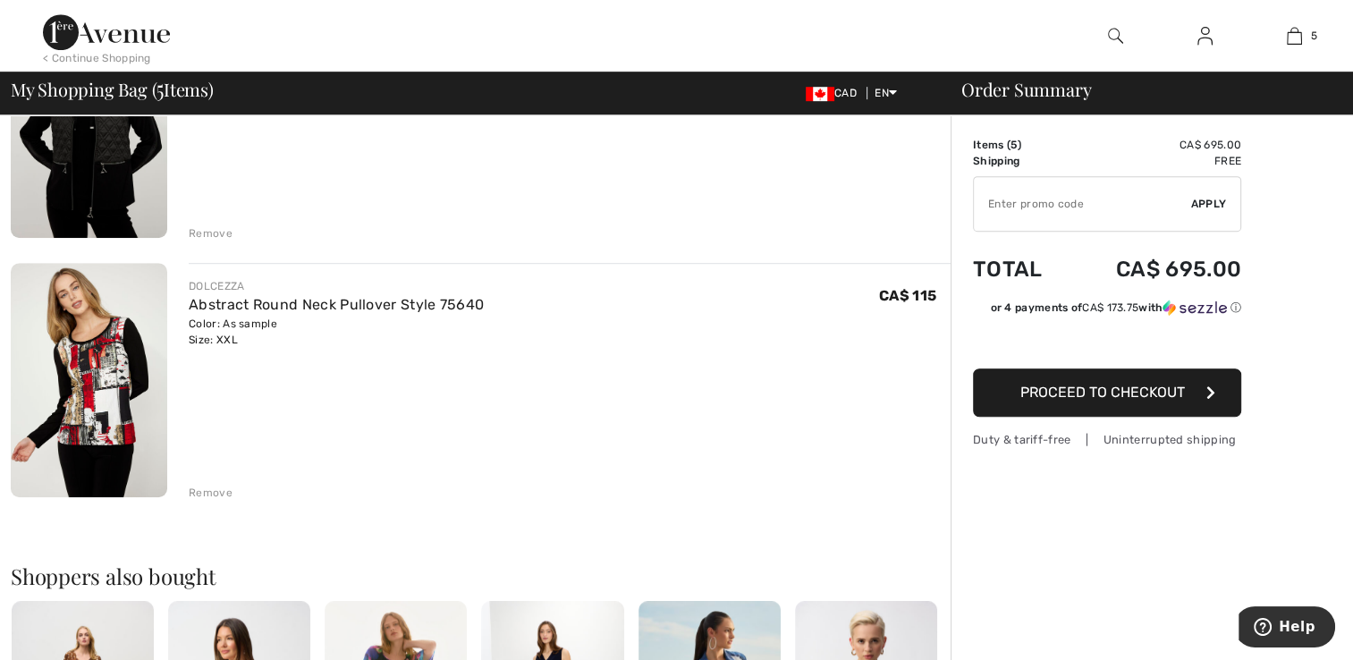
scroll to position [1038, 0]
click at [213, 305] on link "Abstract Round Neck Pullover Style 75640" at bounding box center [336, 305] width 295 height 17
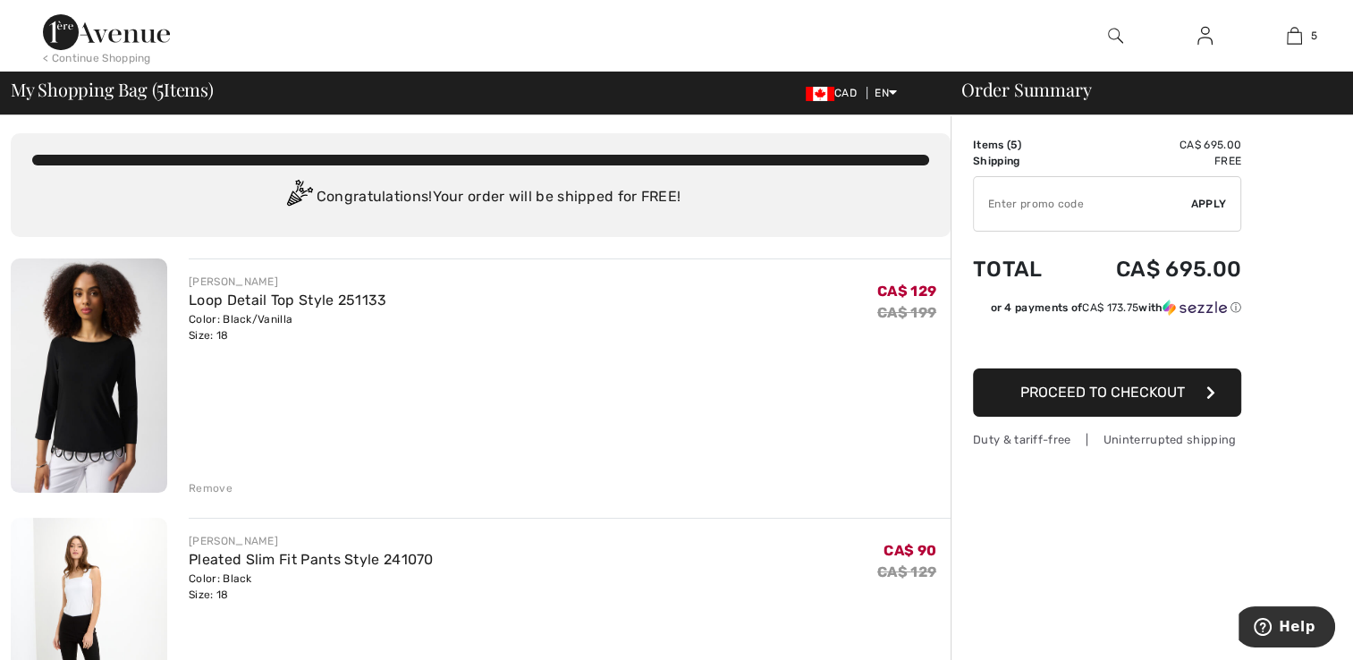
scroll to position [3, 0]
click at [240, 297] on link "Loop Detail Top Style 251133" at bounding box center [288, 300] width 198 height 17
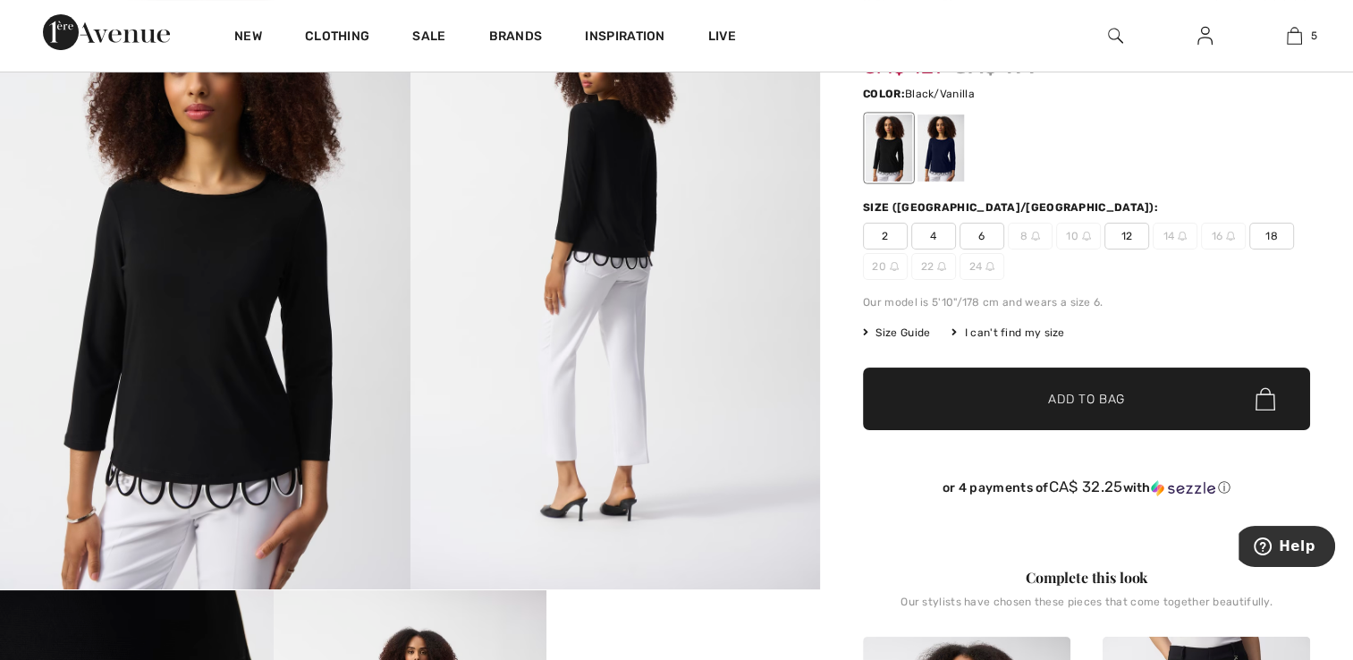
scroll to position [135, 0]
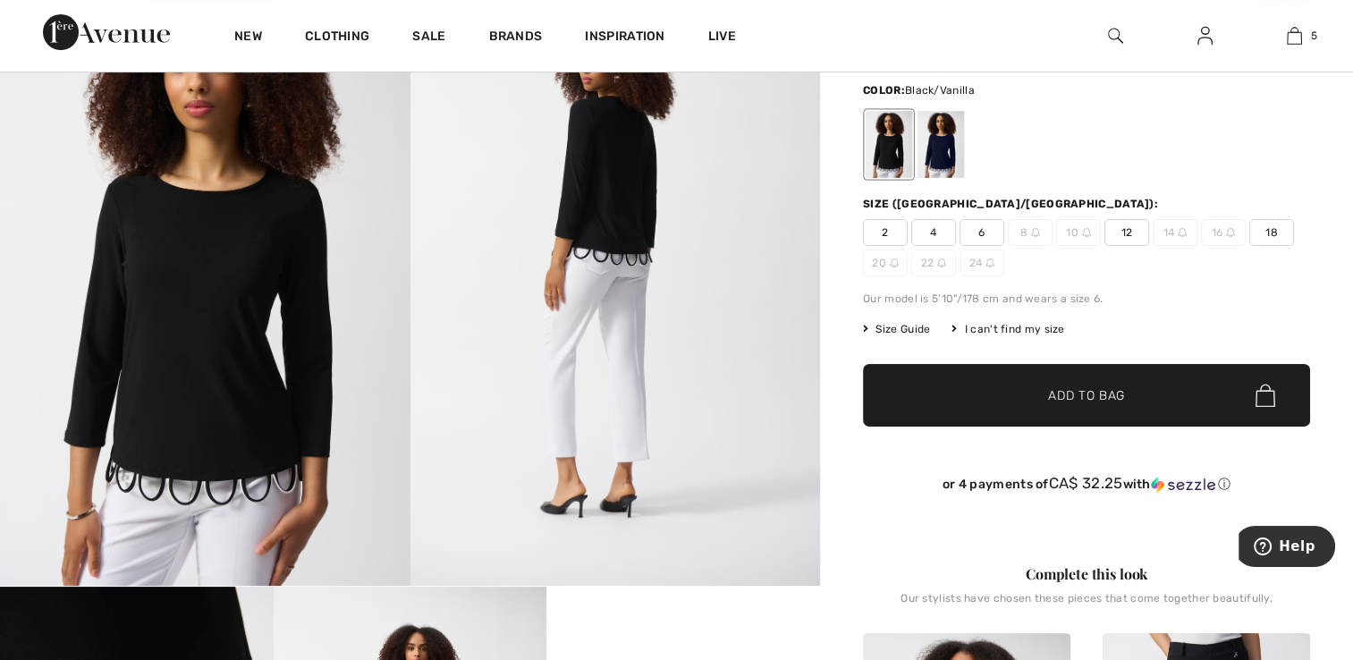
click at [1021, 328] on div "I can't find my size" at bounding box center [1008, 329] width 113 height 16
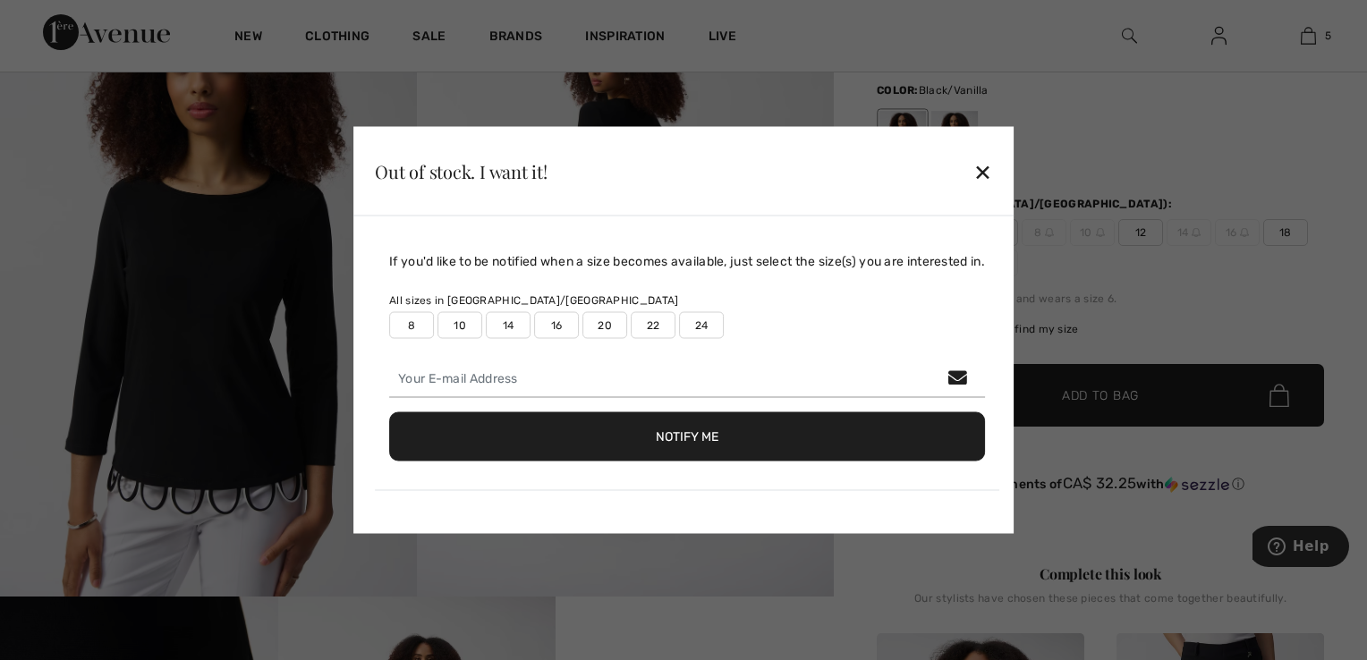
click at [638, 330] on label "22" at bounding box center [653, 325] width 45 height 27
click at [866, 446] on button "Notify Me" at bounding box center [687, 436] width 596 height 49
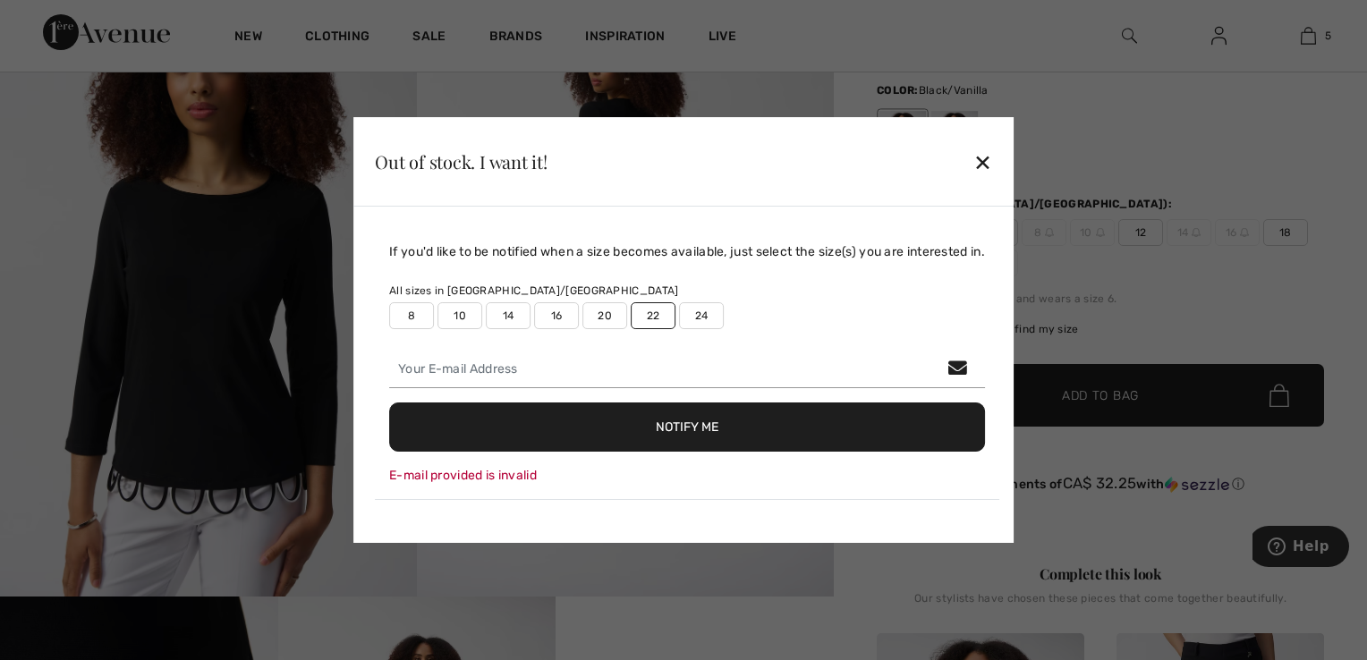
click at [988, 168] on div "✕" at bounding box center [982, 162] width 19 height 38
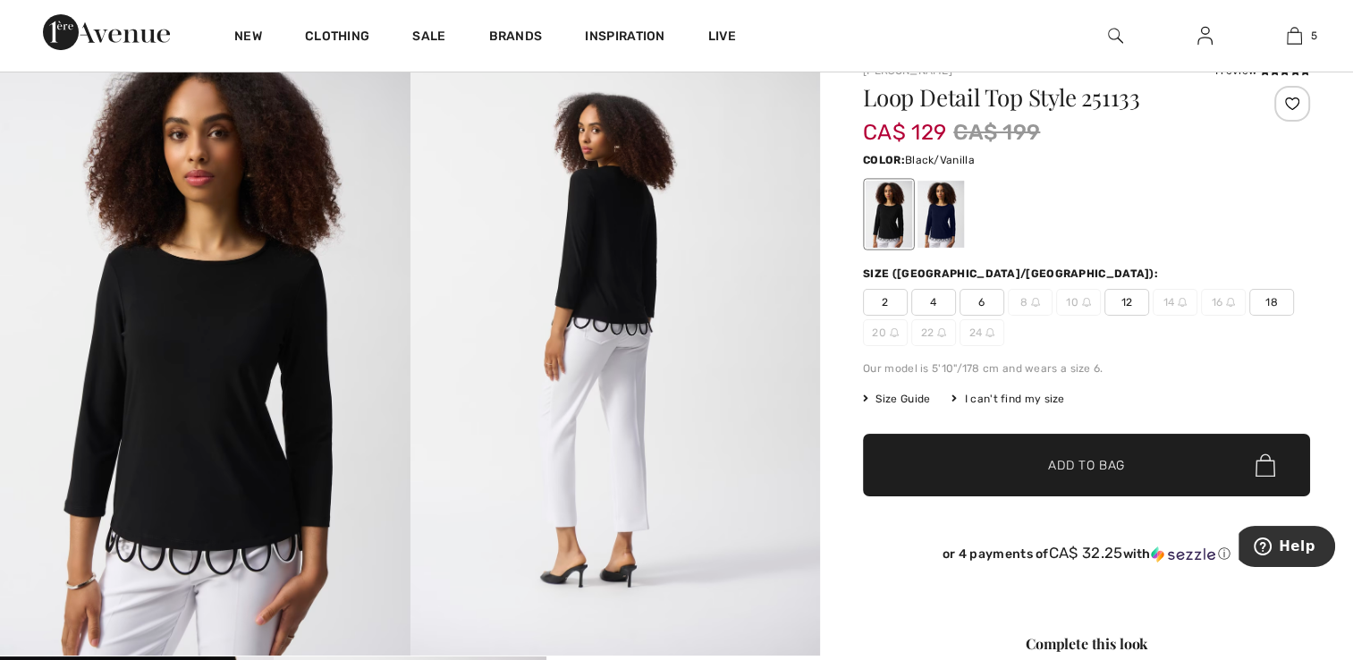
scroll to position [0, 0]
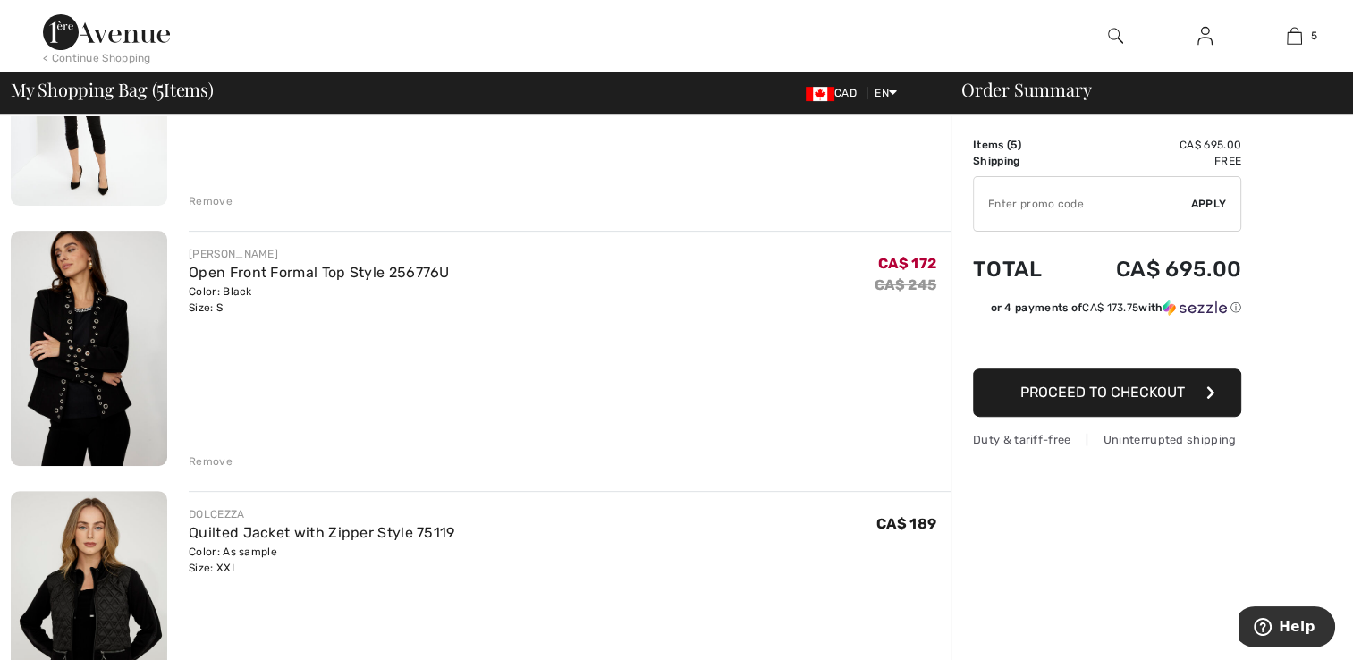
scroll to position [547, 0]
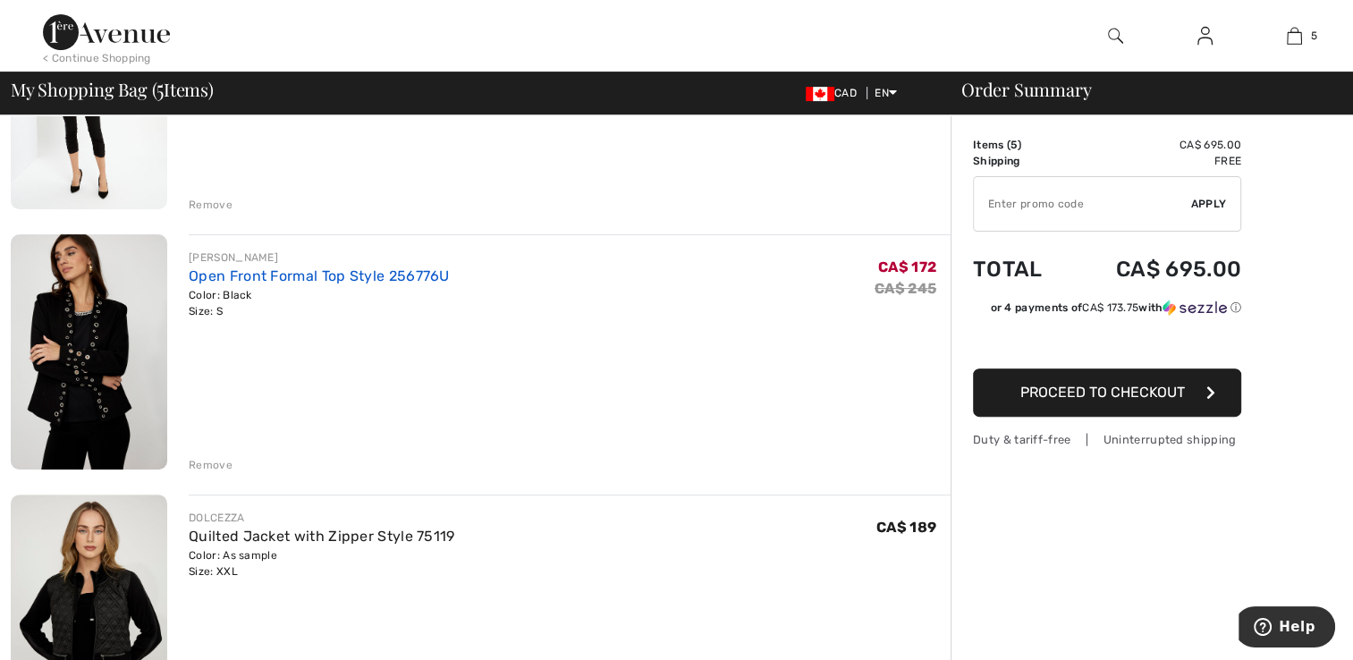
click at [213, 283] on link "Open Front Formal Top Style 256776U" at bounding box center [319, 275] width 261 height 17
